Goal: Check status: Check status

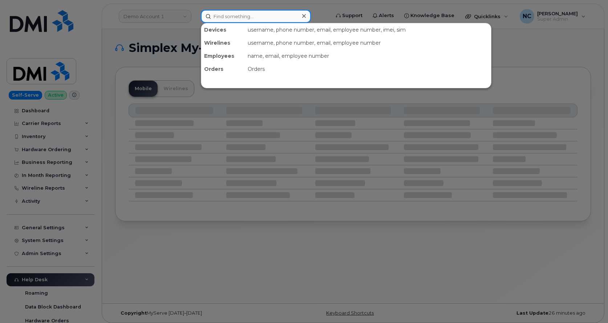
click at [239, 10] on input at bounding box center [256, 16] width 110 height 13
paste input "297585"
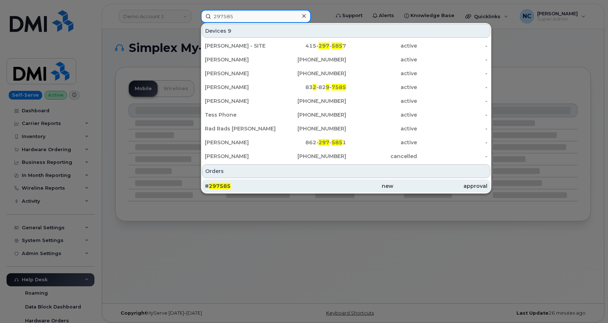
type input "297585"
click at [299, 180] on div "# 297585" at bounding box center [346, 185] width 94 height 13
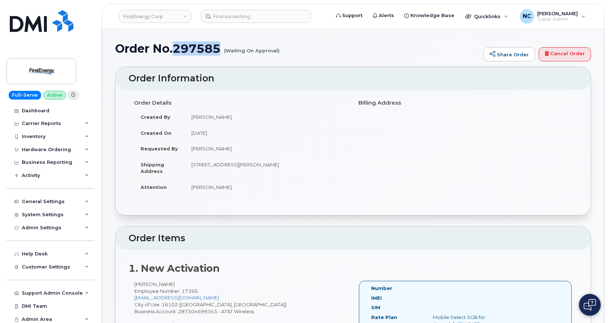
drag, startPoint x: 220, startPoint y: 50, endPoint x: 174, endPoint y: 46, distance: 45.6
click at [174, 46] on h1 "Order No.297585 (Waiting On Approval)" at bounding box center [297, 48] width 365 height 13
copy h1 "297585"
click at [49, 153] on div "Hardware Ordering" at bounding box center [51, 149] width 88 height 13
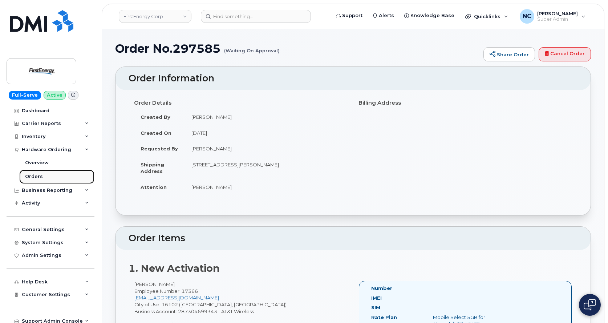
click at [47, 178] on link "Orders" at bounding box center [56, 177] width 75 height 14
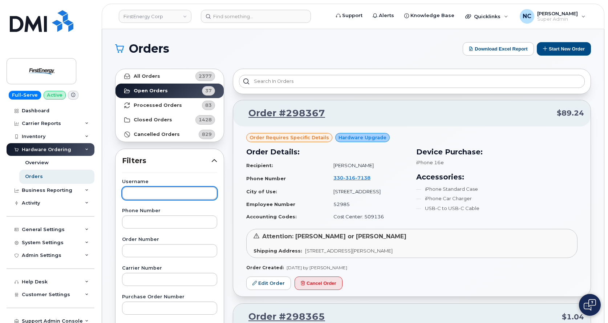
click at [161, 191] on input "text" at bounding box center [169, 193] width 95 height 13
click at [148, 249] on input "text" at bounding box center [169, 250] width 95 height 13
paste input "297585"
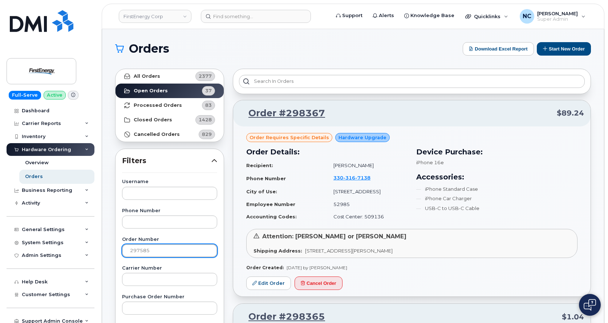
type input "297585"
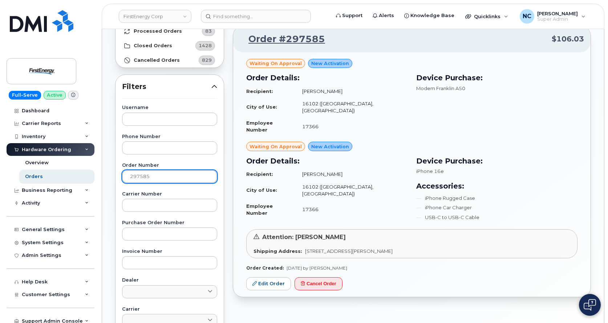
scroll to position [145, 0]
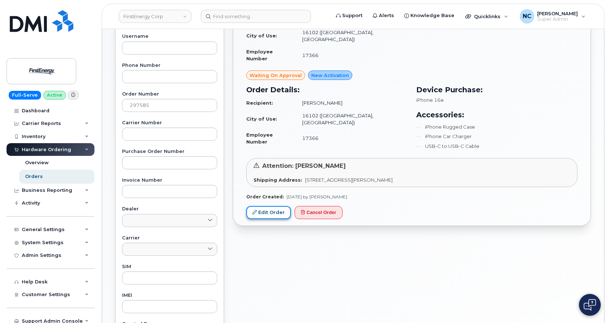
click at [258, 206] on link "Edit Order" at bounding box center [268, 212] width 45 height 13
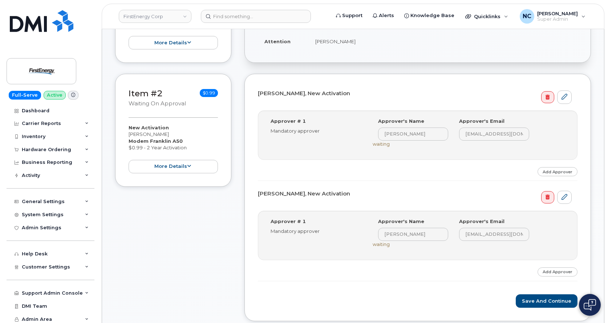
scroll to position [254, 0]
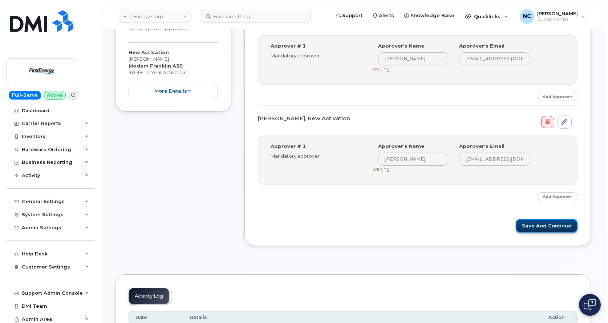
click at [542, 224] on button "Save and Continue" at bounding box center [547, 225] width 62 height 13
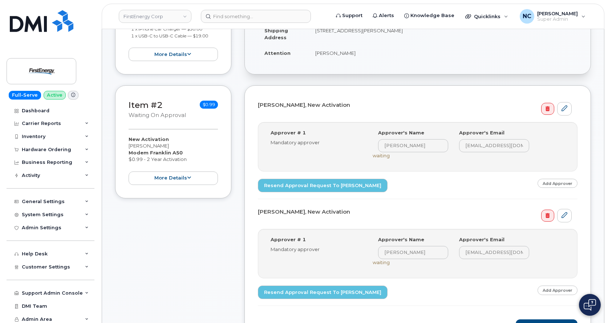
scroll to position [254, 0]
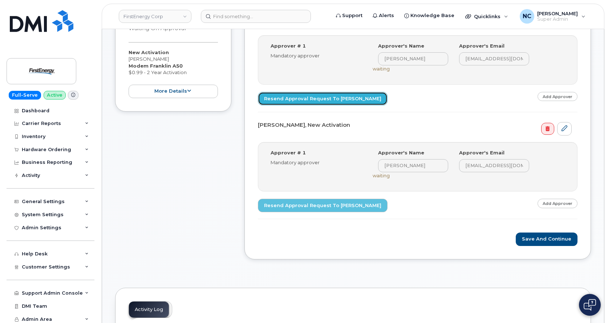
click at [319, 103] on link "Resend Approval Request to [PERSON_NAME]" at bounding box center [323, 98] width 130 height 13
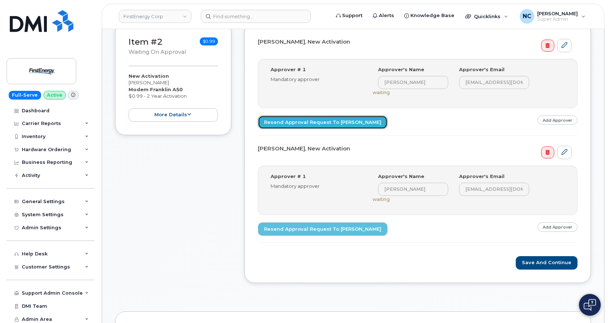
scroll to position [218, 0]
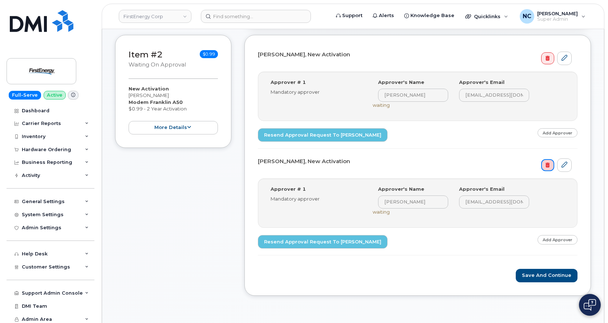
drag, startPoint x: 546, startPoint y: 167, endPoint x: 338, endPoint y: 23, distance: 253.5
click at [546, 167] on icon at bounding box center [548, 165] width 4 height 5
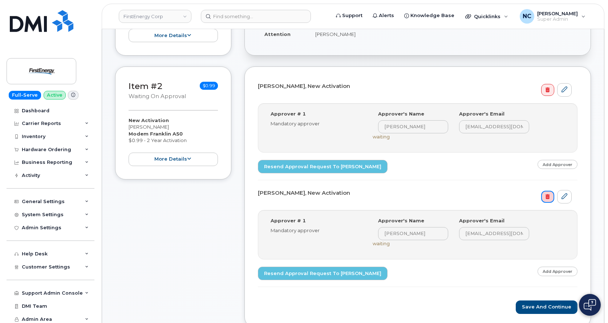
scroll to position [182, 0]
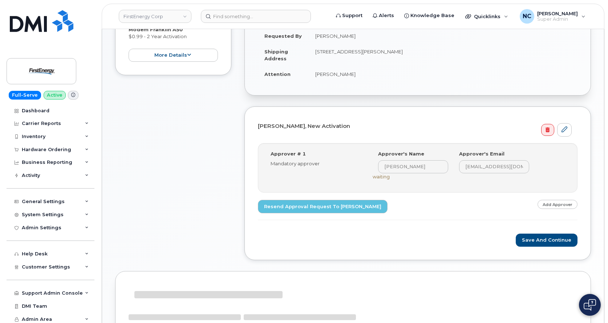
scroll to position [182, 0]
